Goal: Navigation & Orientation: Find specific page/section

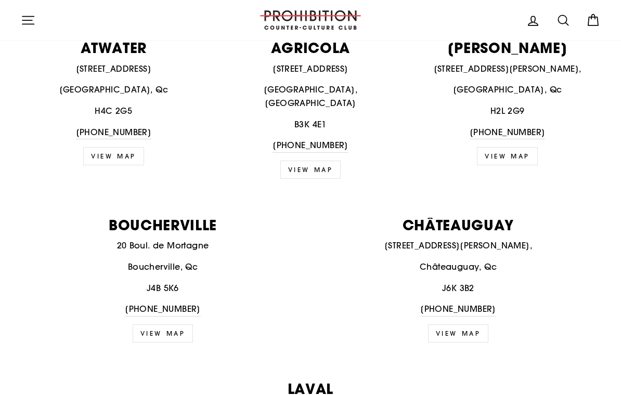
scroll to position [453, 0]
click at [456, 217] on div "CHÂTEAUGUAY [STREET_ADDRESS][PERSON_NAME] [PHONE_NUMBER] view map" at bounding box center [452, 279] width 295 height 125
click at [465, 324] on link "view map" at bounding box center [458, 333] width 61 height 18
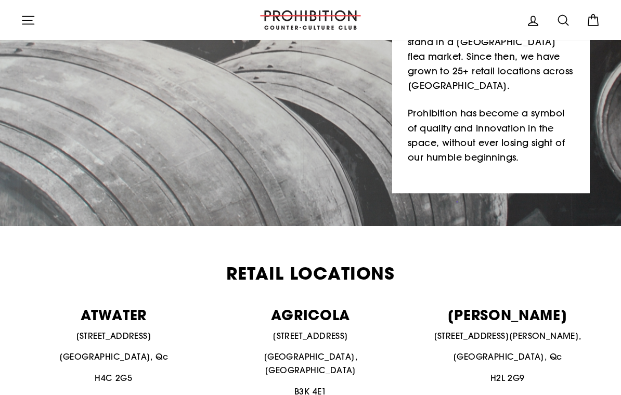
scroll to position [117, 0]
